Goal: Task Accomplishment & Management: Use online tool/utility

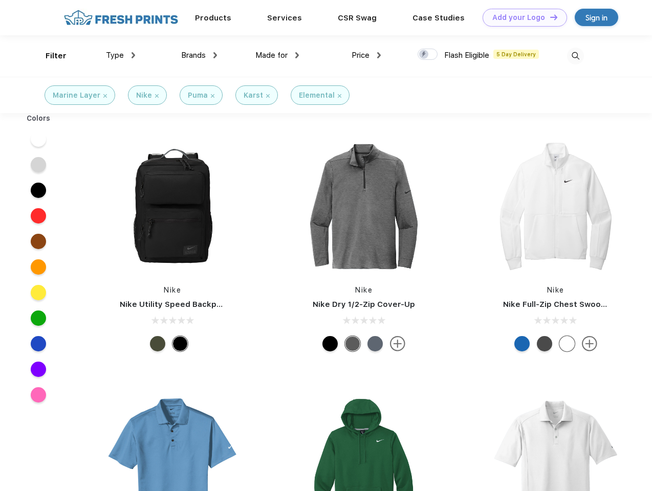
click at [521, 17] on link "Add your Logo Design Tool" at bounding box center [525, 18] width 84 height 18
click at [0, 0] on div "Design Tool" at bounding box center [0, 0] width 0 height 0
click at [549, 17] on link "Add your Logo Design Tool" at bounding box center [525, 18] width 84 height 18
click at [49, 56] on div "Filter" at bounding box center [56, 56] width 21 height 12
click at [121, 55] on span "Type" at bounding box center [115, 55] width 18 height 9
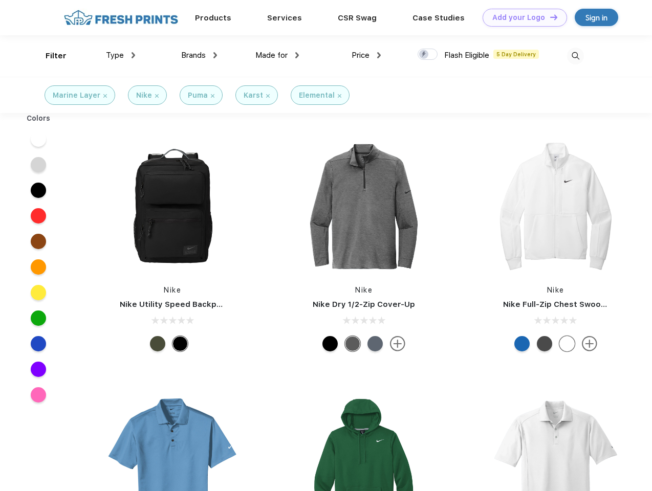
click at [199, 55] on span "Brands" at bounding box center [193, 55] width 25 height 9
click at [277, 55] on span "Made for" at bounding box center [271, 55] width 32 height 9
click at [366, 55] on span "Price" at bounding box center [361, 55] width 18 height 9
click at [428, 55] on div at bounding box center [428, 54] width 20 height 11
click at [424, 55] on input "checkbox" at bounding box center [421, 51] width 7 height 7
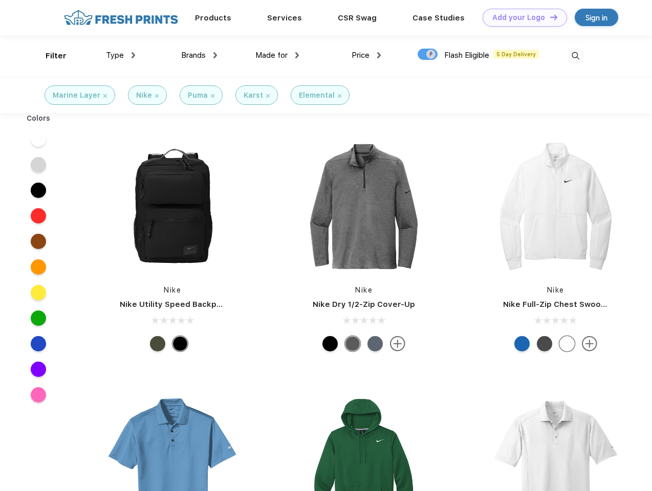
click at [575, 56] on img at bounding box center [575, 56] width 17 height 17
